Goal: Task Accomplishment & Management: Manage account settings

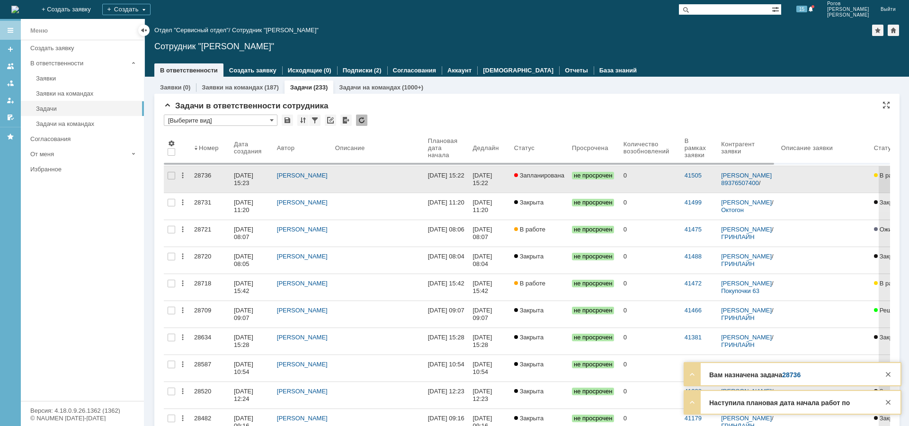
click at [195, 175] on div "28736" at bounding box center [210, 176] width 32 height 8
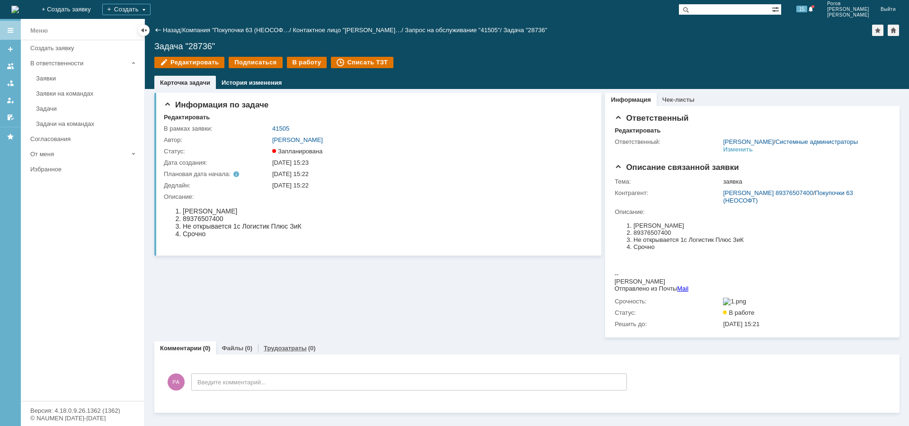
click at [274, 352] on link "Трудозатраты" at bounding box center [285, 348] width 43 height 7
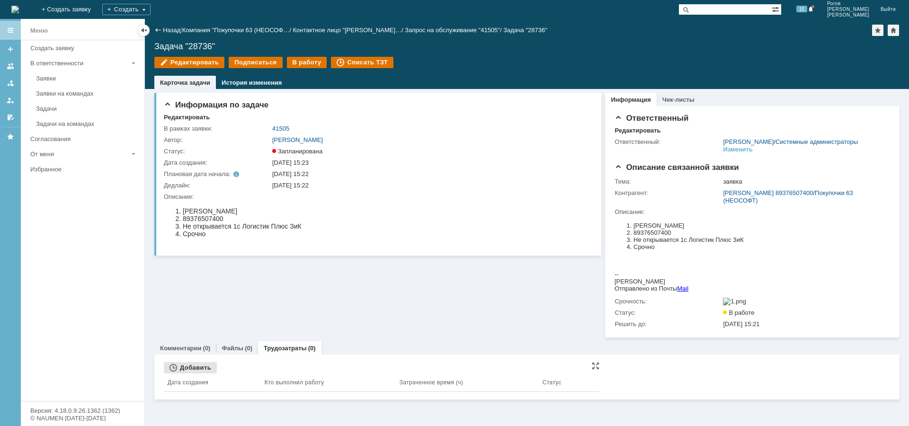
click at [191, 373] on div "Добавить" at bounding box center [190, 367] width 53 height 11
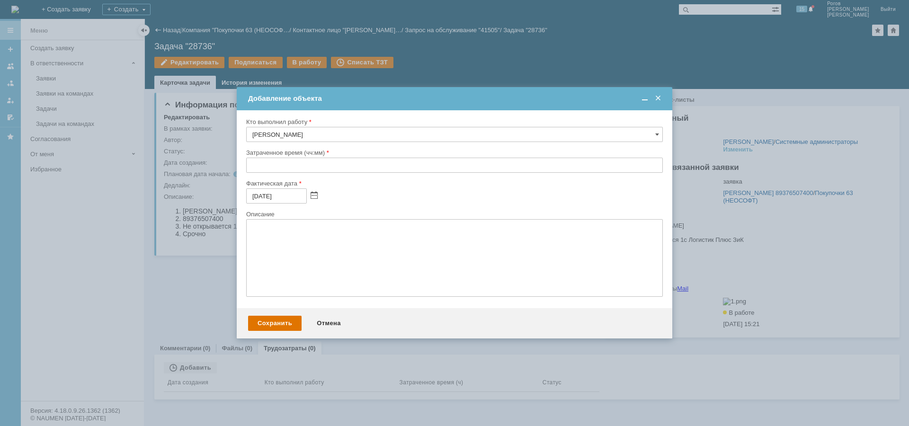
click at [280, 176] on div at bounding box center [454, 176] width 417 height 7
click at [288, 169] on input "text" at bounding box center [454, 165] width 417 height 15
type input "00:30"
click at [267, 323] on div "Сохранить" at bounding box center [274, 323] width 53 height 15
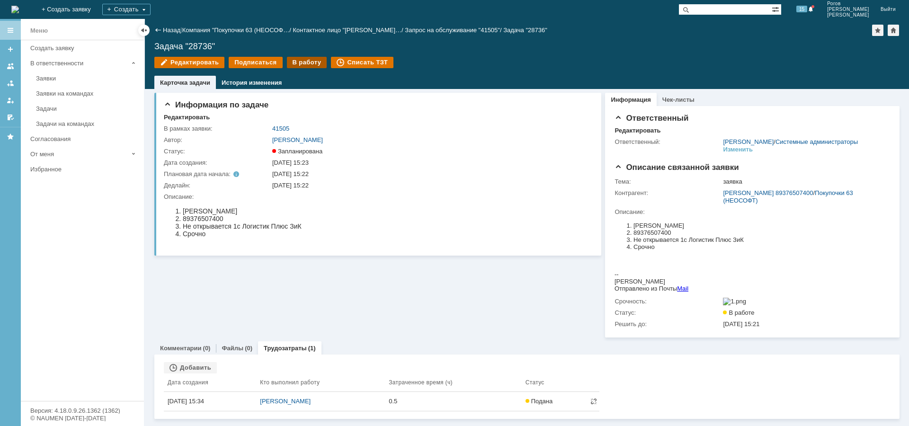
click at [299, 61] on div "В работу" at bounding box center [307, 62] width 40 height 11
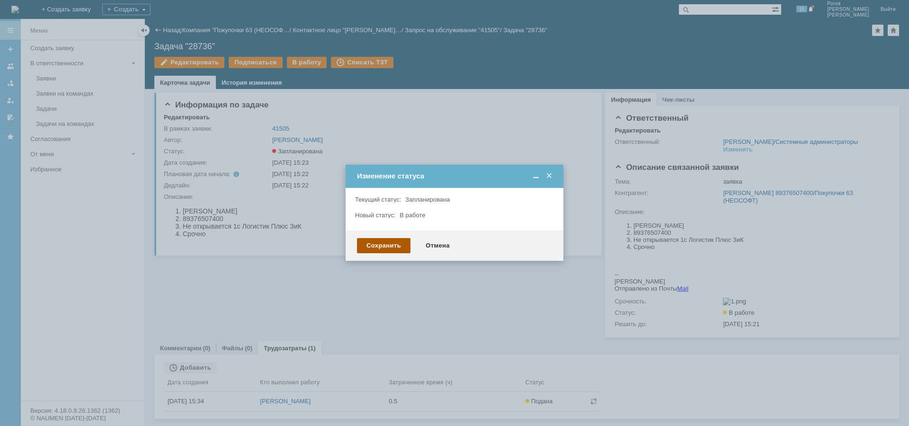
click at [381, 241] on div "Сохранить" at bounding box center [383, 245] width 53 height 15
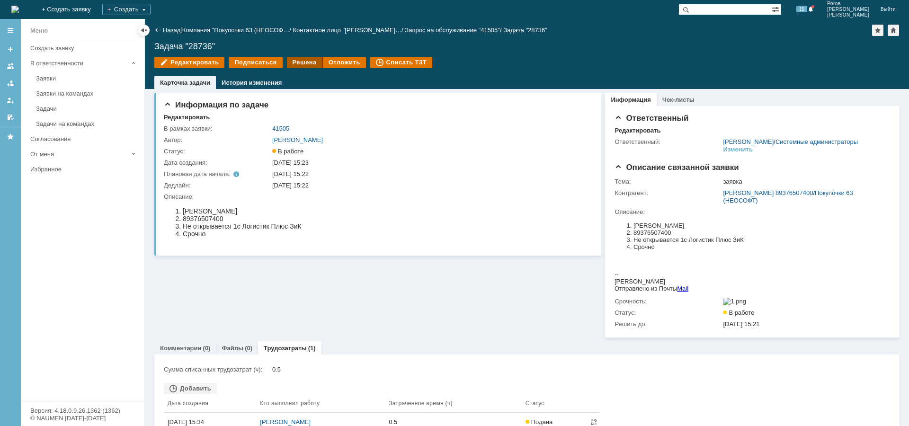
click at [298, 62] on div "Решена" at bounding box center [304, 62] width 35 height 11
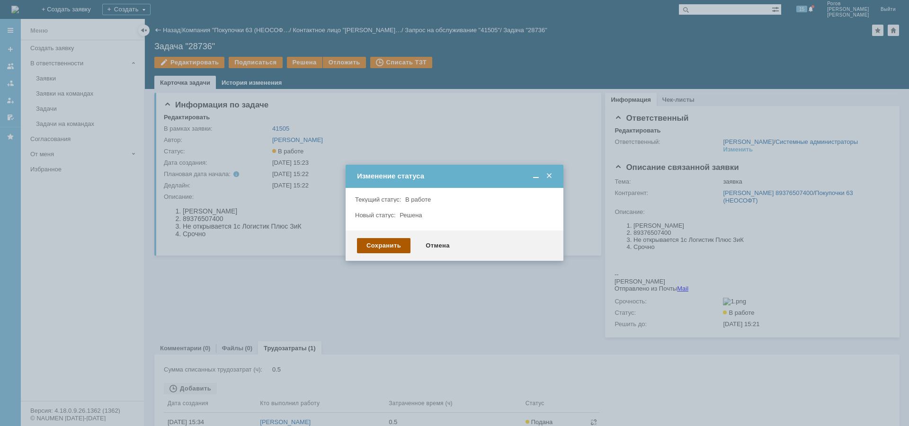
click at [376, 242] on div "Сохранить" at bounding box center [383, 245] width 53 height 15
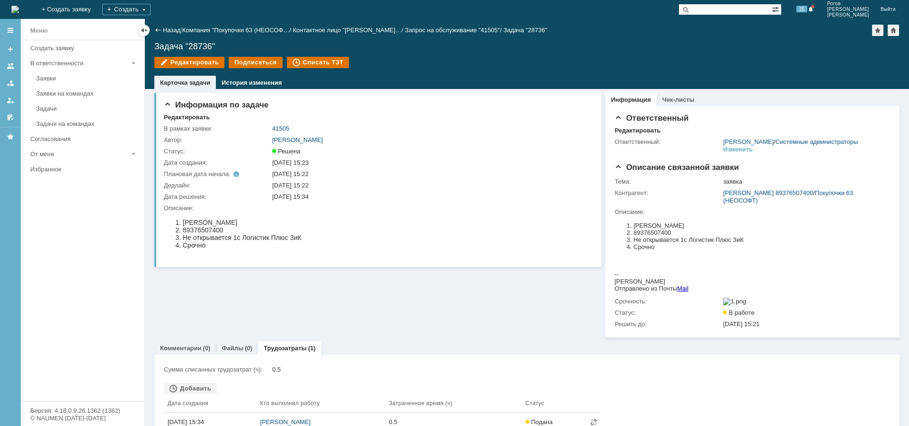
click at [55, 115] on link "Задачи" at bounding box center [87, 108] width 110 height 15
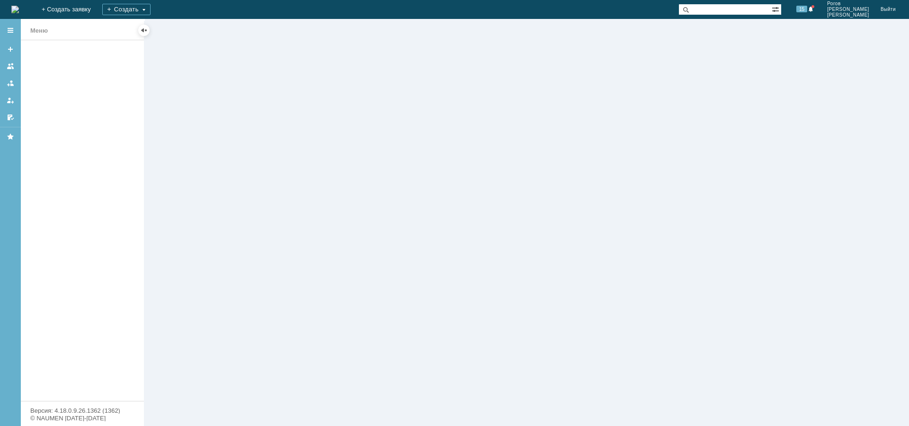
click at [53, 110] on body "Идет загрузка, пожалуйста, подождите. На домашнюю + Создать заявку Создать 15 […" at bounding box center [454, 213] width 909 height 426
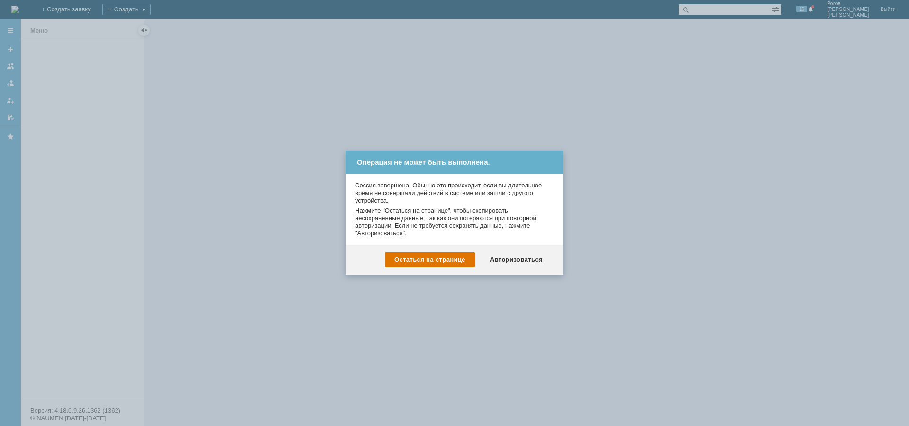
click at [519, 253] on div "Авторизоваться" at bounding box center [515, 259] width 71 height 15
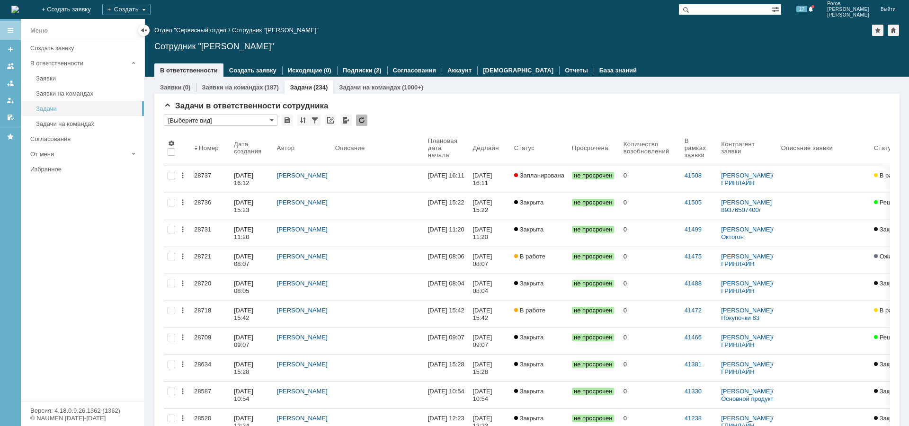
click at [51, 108] on div "Задачи" at bounding box center [87, 108] width 102 height 7
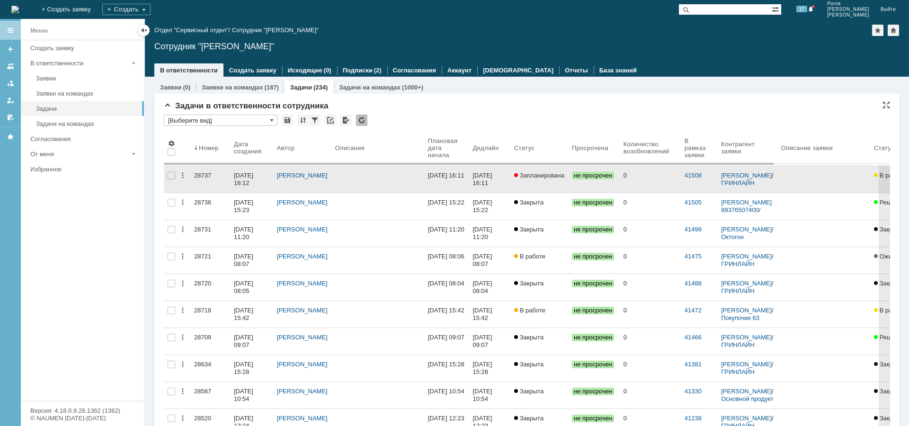
click at [200, 175] on div "28737" at bounding box center [210, 176] width 32 height 8
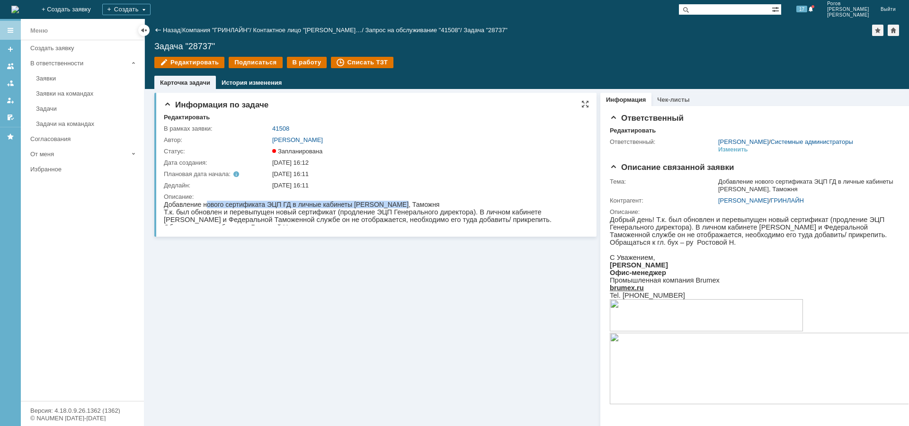
drag, startPoint x: 215, startPoint y: 206, endPoint x: 299, endPoint y: 221, distance: 85.0
click at [415, 205] on div "Добавление нового сертификата ЭЦП ГД в личные кабинеты ИФНС, Таможня" at bounding box center [376, 205] width 425 height 8
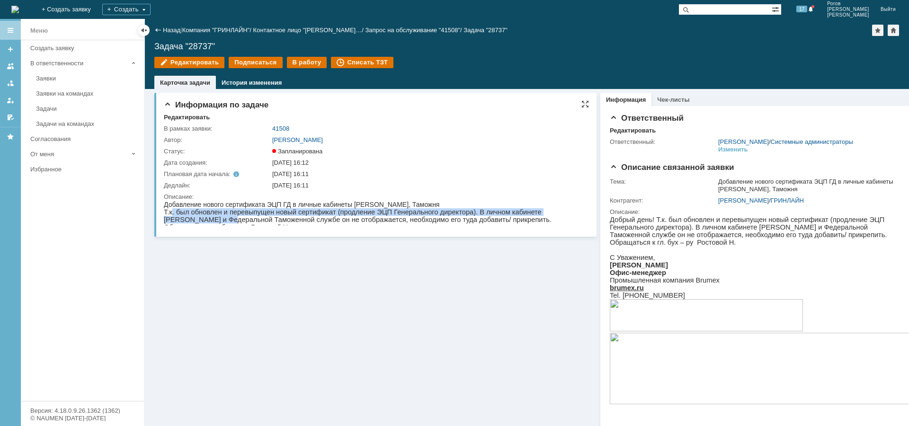
drag, startPoint x: 170, startPoint y: 213, endPoint x: 577, endPoint y: 209, distance: 407.1
click at [578, 209] on div "Т.к. был обновлен и перевыпущен новый сертификат (продление ЭЦП Генерального ди…" at bounding box center [376, 219] width 425 height 23
click at [427, 203] on div "Добавление нового сертификата ЭЦП ГД в личные кабинеты ИФНС, Таможня" at bounding box center [376, 205] width 425 height 8
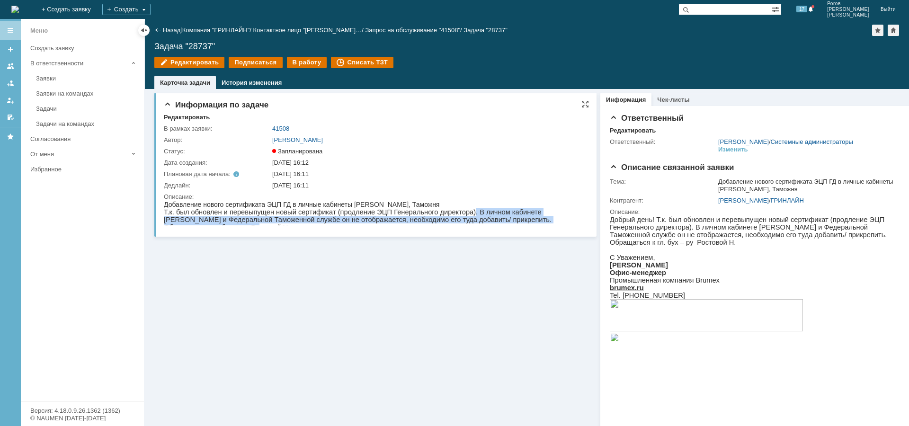
drag, startPoint x: 447, startPoint y: 215, endPoint x: 504, endPoint y: 213, distance: 56.8
click at [570, 219] on div "Т.к. был обновлен и перевыпущен новый сертификат (продление ЭЦП Генерального ди…" at bounding box center [376, 219] width 425 height 23
click at [499, 212] on span "Т.к. был обновлен и перевыпущен новый сертификат (продление ЭЦП Генерального ди…" at bounding box center [358, 219] width 388 height 23
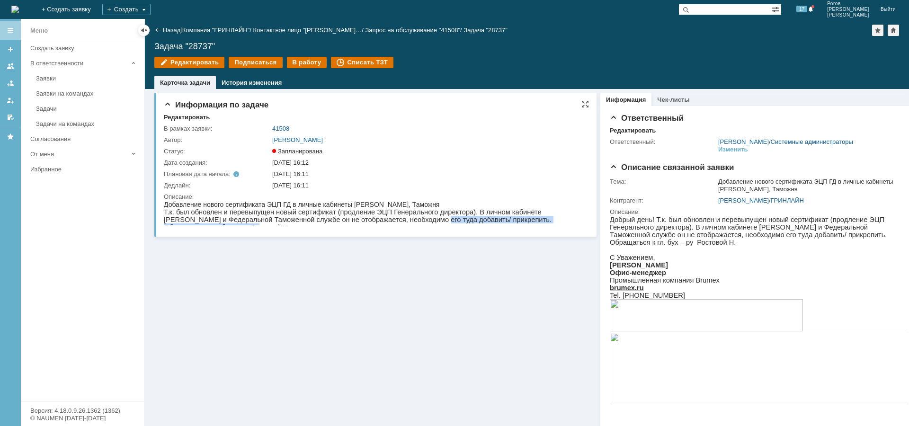
drag, startPoint x: 354, startPoint y: 223, endPoint x: 564, endPoint y: 224, distance: 209.7
click at [564, 224] on div "Т.к. был обновлен и перевыпущен новый сертификат (продление ЭЦП Генерального ди…" at bounding box center [376, 219] width 425 height 23
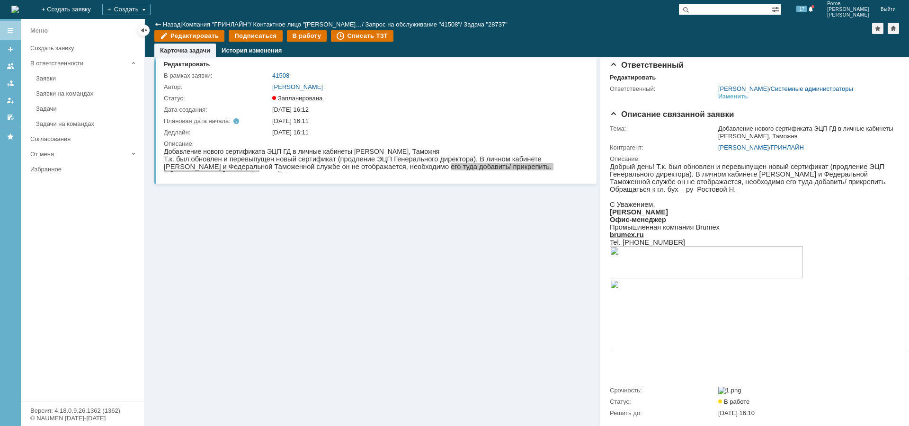
scroll to position [20, 0]
click at [301, 35] on div "В работу" at bounding box center [307, 35] width 40 height 11
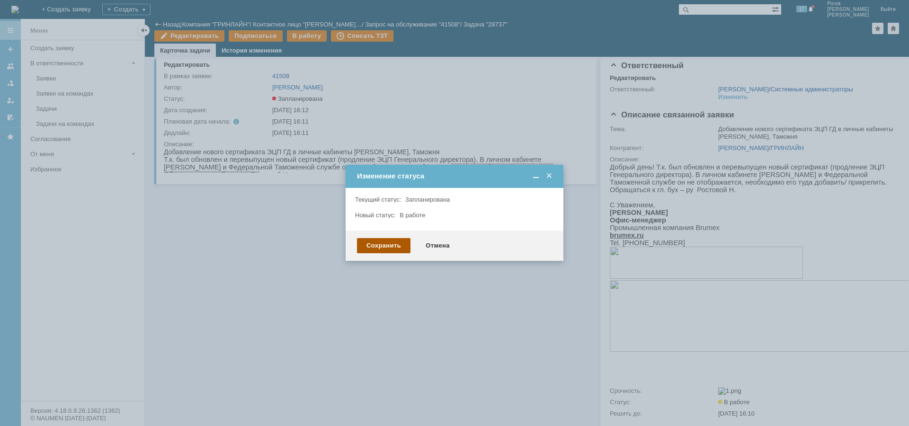
click at [379, 246] on div "Сохранить" at bounding box center [383, 245] width 53 height 15
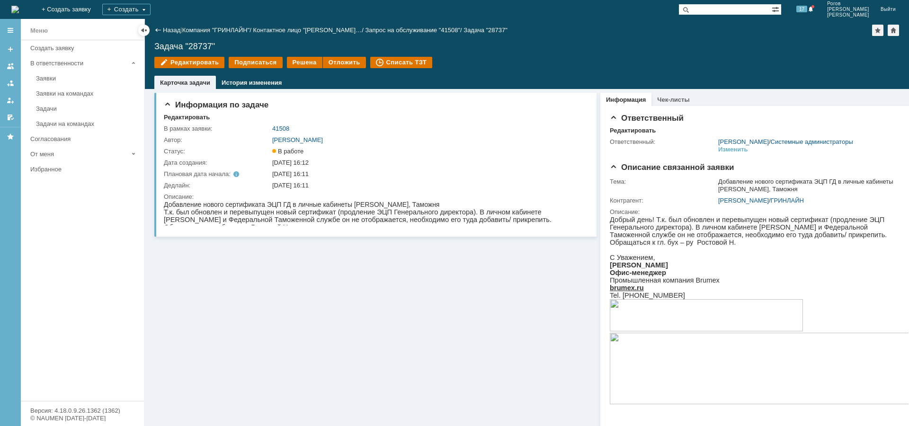
scroll to position [0, 0]
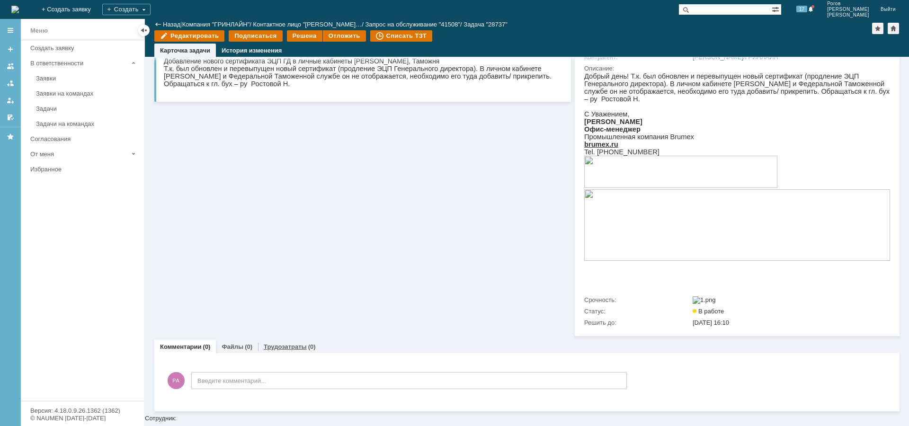
click at [274, 350] on link "Трудозатраты" at bounding box center [285, 346] width 43 height 7
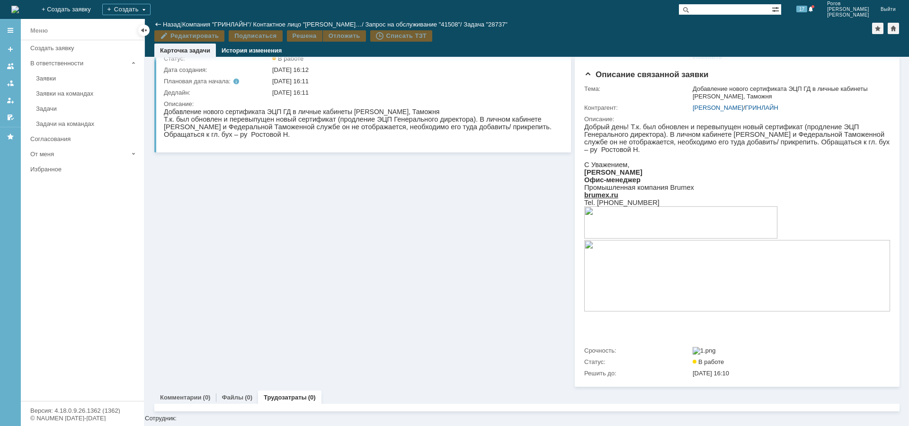
scroll to position [98, 0]
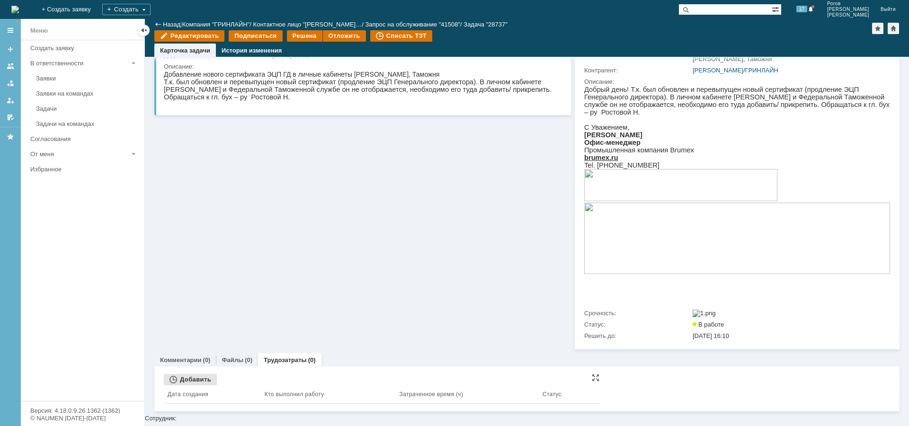
click at [182, 381] on div "Добавить" at bounding box center [190, 379] width 53 height 11
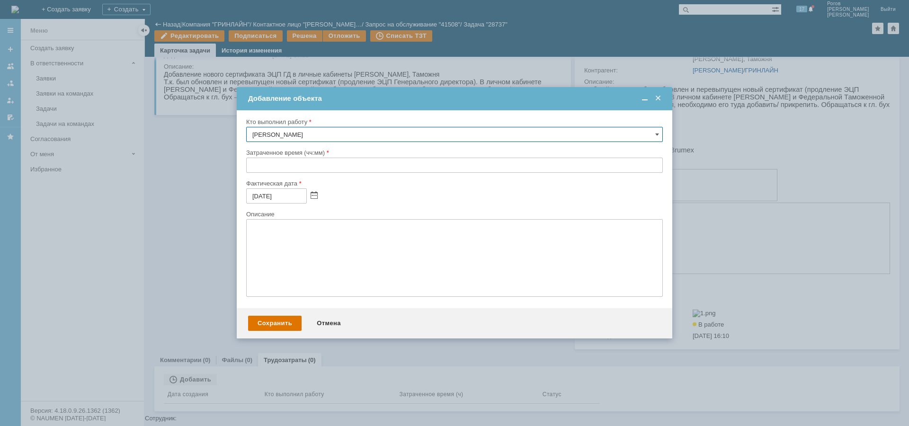
click at [288, 168] on input "text" at bounding box center [454, 165] width 417 height 15
type input "00:30"
click at [273, 322] on div "Сохранить" at bounding box center [274, 323] width 53 height 15
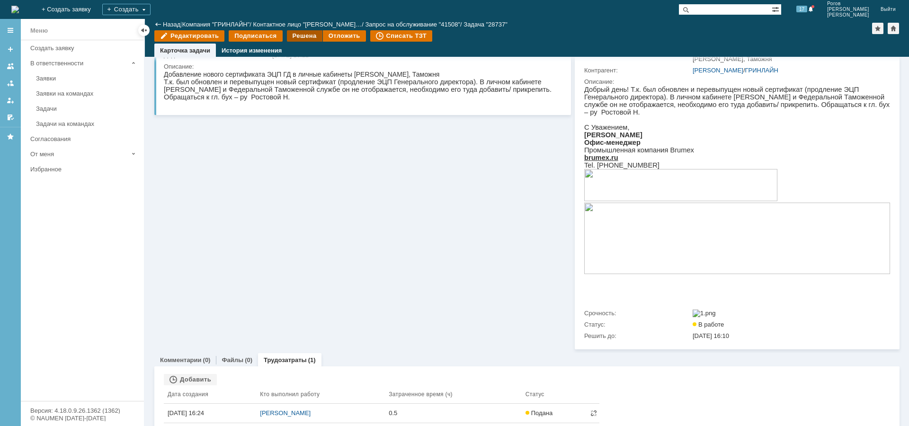
click at [303, 34] on div "Решена" at bounding box center [304, 35] width 35 height 11
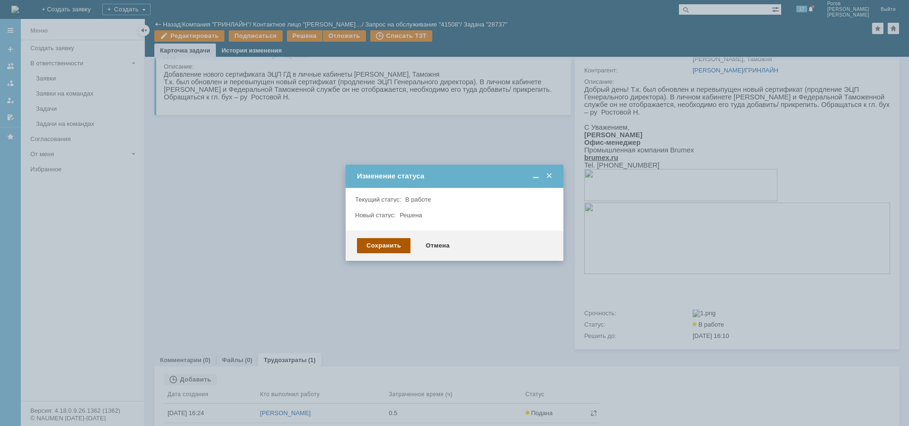
click at [396, 245] on div "Сохранить" at bounding box center [383, 245] width 53 height 15
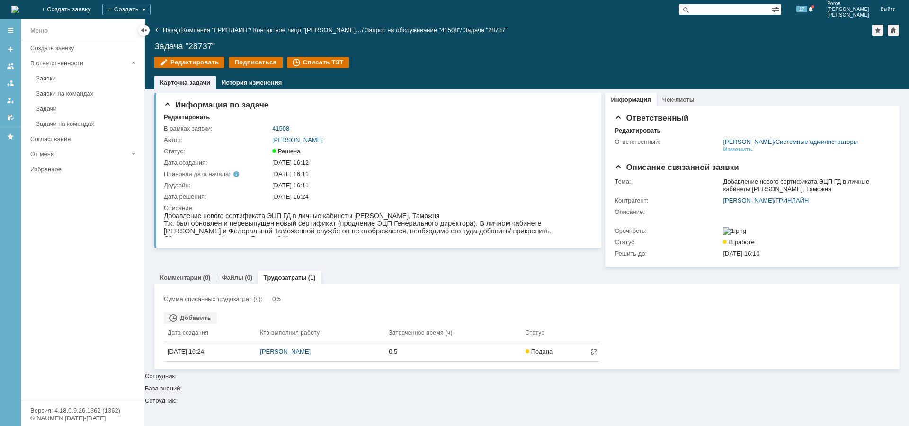
scroll to position [0, 0]
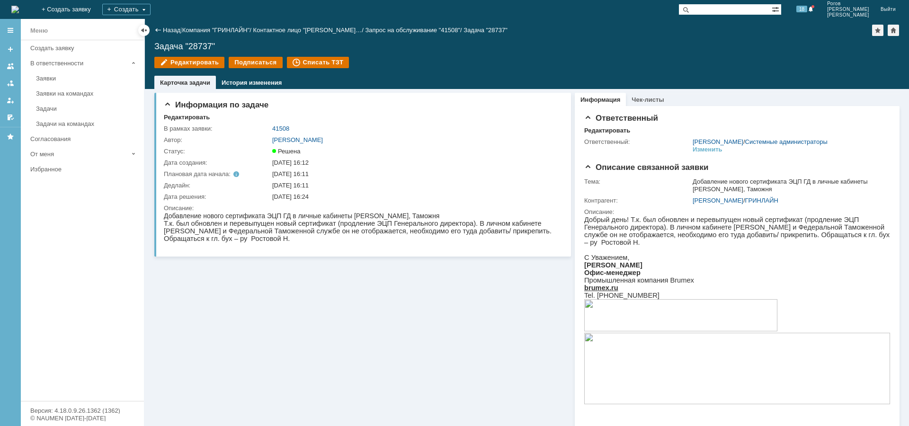
click at [62, 110] on div "Задачи" at bounding box center [87, 108] width 102 height 7
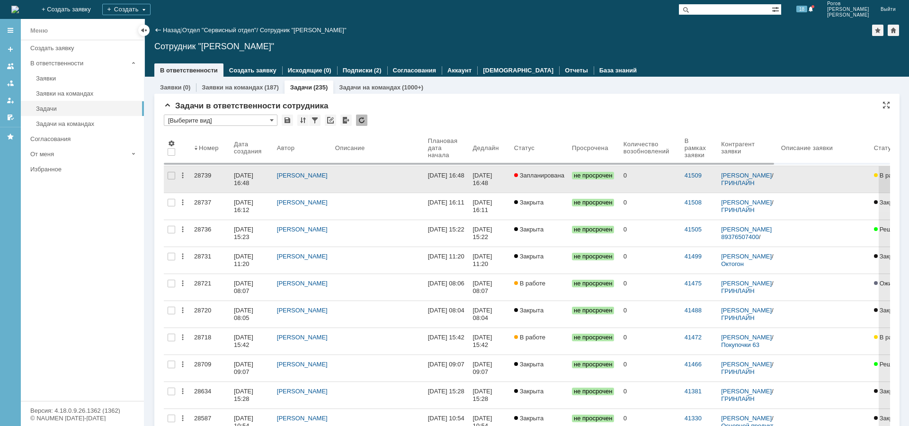
click at [202, 175] on div "28739" at bounding box center [210, 176] width 32 height 8
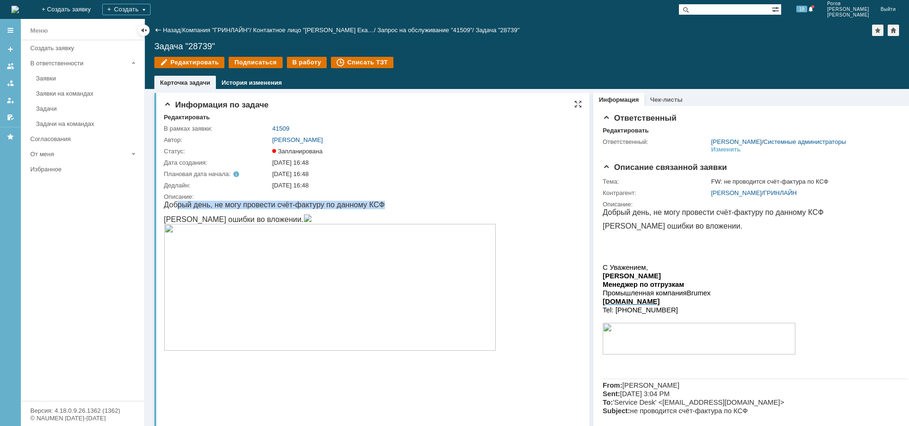
drag, startPoint x: 175, startPoint y: 206, endPoint x: 382, endPoint y: 205, distance: 207.3
click at [382, 205] on p "Добрый день, не могу провести счёт-фактуру по данному КСФ" at bounding box center [373, 205] width 418 height 9
click at [230, 202] on p "Добрый день, не могу провести счёт-фактуру по данному КСФ" at bounding box center [373, 205] width 418 height 9
click at [312, 222] on img at bounding box center [307, 218] width 9 height 8
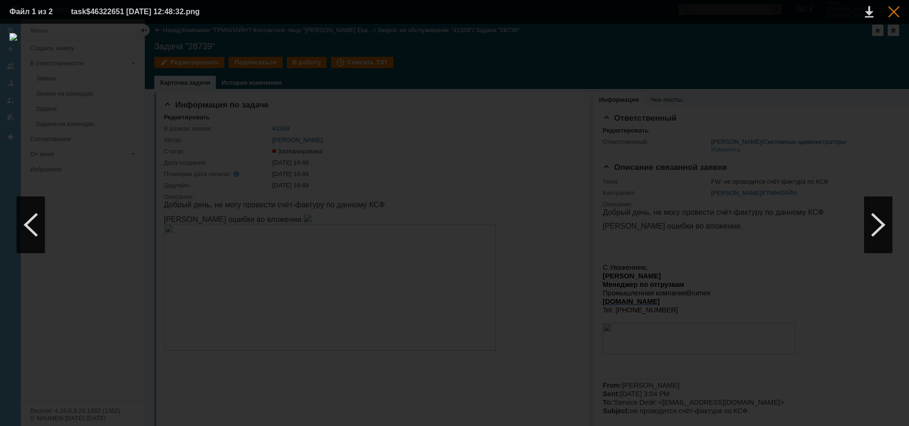
click at [896, 13] on div at bounding box center [893, 11] width 11 height 11
